Goal: Task Accomplishment & Management: Manage account settings

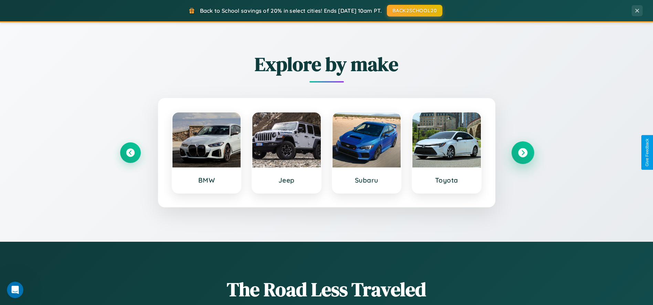
click at [523, 153] on icon at bounding box center [522, 152] width 9 height 9
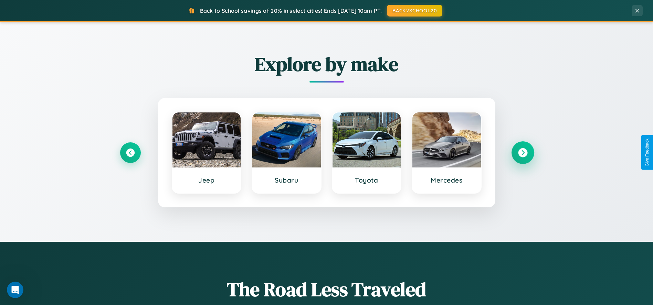
click at [523, 153] on icon at bounding box center [522, 152] width 9 height 9
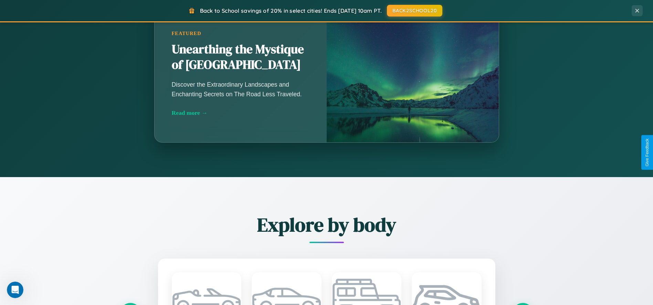
scroll to position [1322, 0]
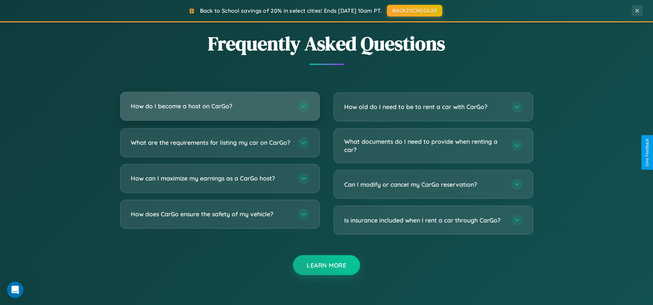
click at [220, 107] on h3 "How do I become a host on CarGo?" at bounding box center [211, 106] width 160 height 9
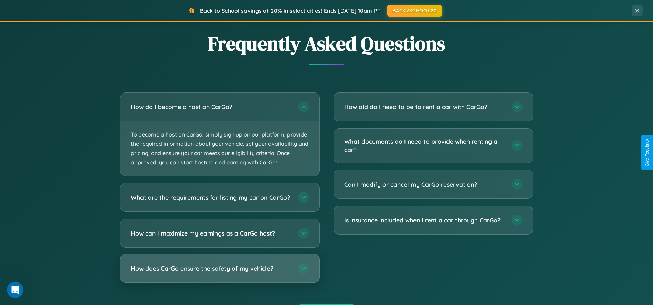
click at [220, 273] on h3 "How does CarGo ensure the safety of my vehicle?" at bounding box center [211, 268] width 160 height 9
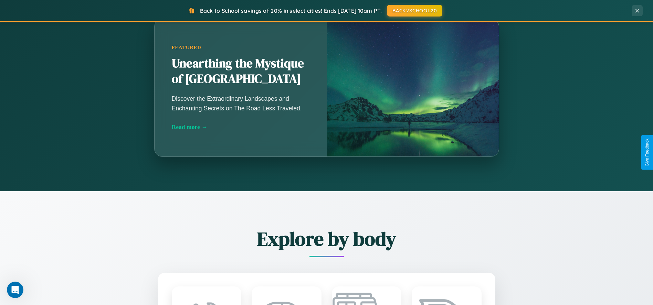
scroll to position [0, 0]
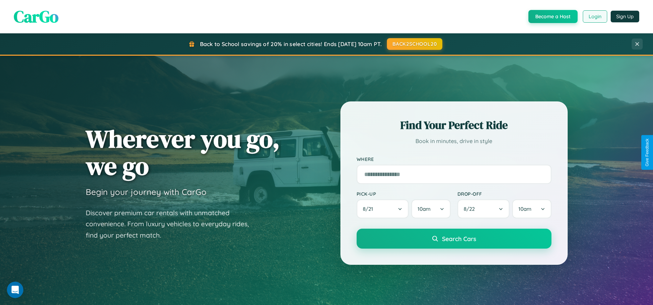
click at [595, 17] on button "Login" at bounding box center [595, 16] width 24 height 12
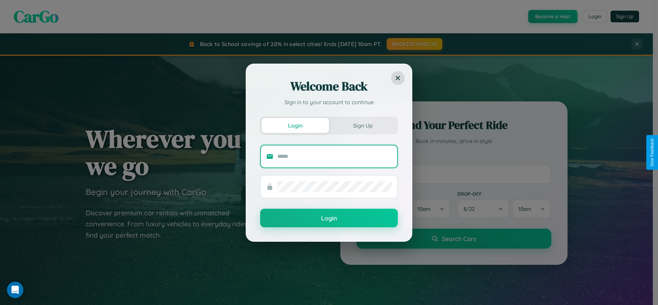
click at [335, 156] on input "text" at bounding box center [334, 156] width 114 height 11
type input "**********"
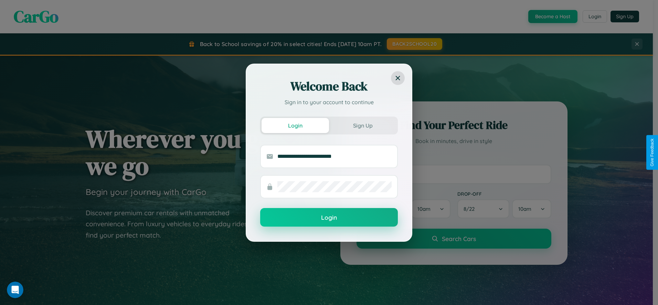
click at [329, 218] on button "Login" at bounding box center [329, 217] width 138 height 19
